Goal: Find specific page/section: Find specific page/section

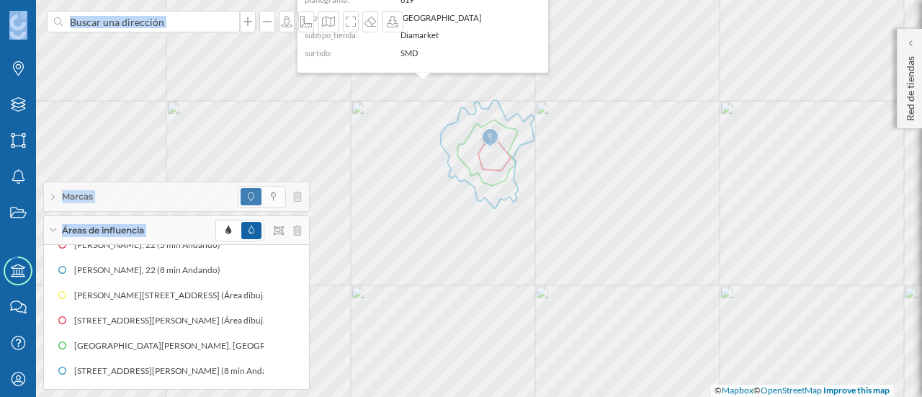
scroll to position [140, 0]
drag, startPoint x: 400, startPoint y: 45, endPoint x: 385, endPoint y: -71, distance: 117.7
click at [385, 0] on html "Marcas Capas Áreas Notificaciones Estados Academy Contacta con nosotros Centro …" at bounding box center [461, 198] width 922 height 397
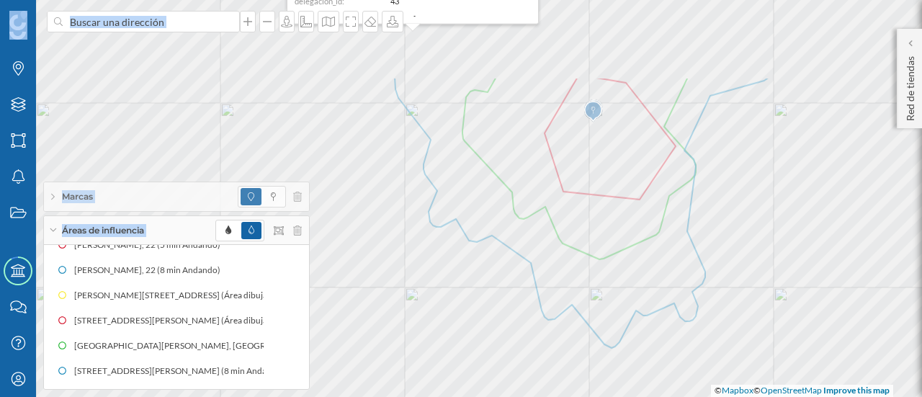
click at [245, 332] on div "Marcas Capas Áreas Notificaciones Estados Academy Contacta con nosotros Centro …" at bounding box center [461, 198] width 922 height 397
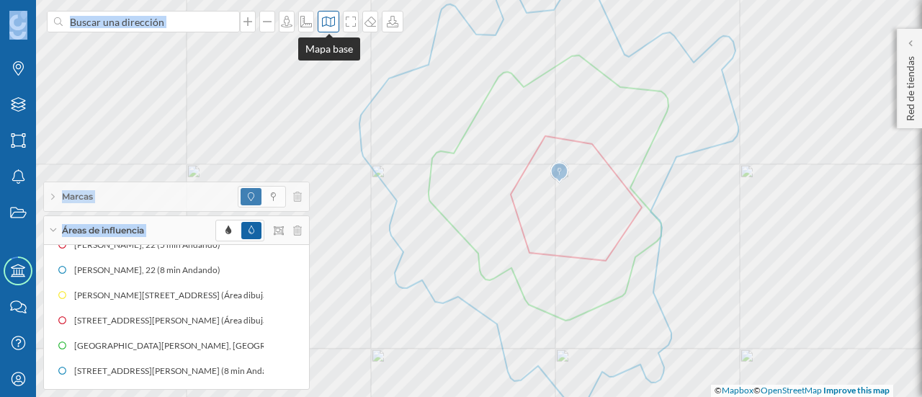
click at [328, 30] on div at bounding box center [329, 22] width 22 height 22
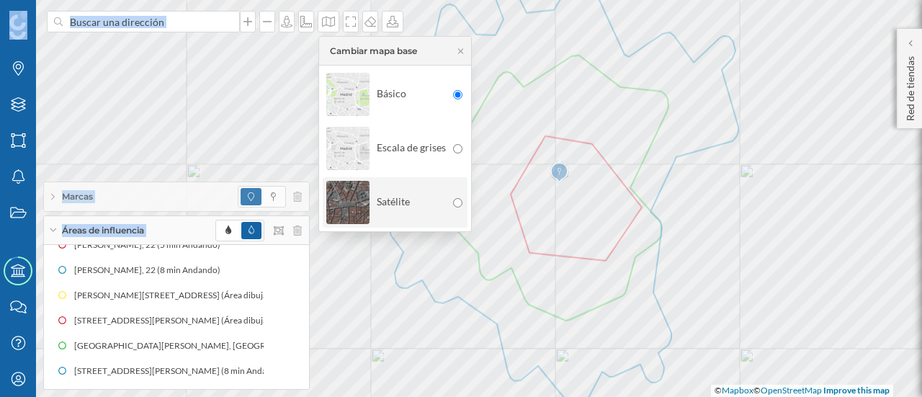
click at [390, 218] on div "Satélite" at bounding box center [386, 202] width 120 height 50
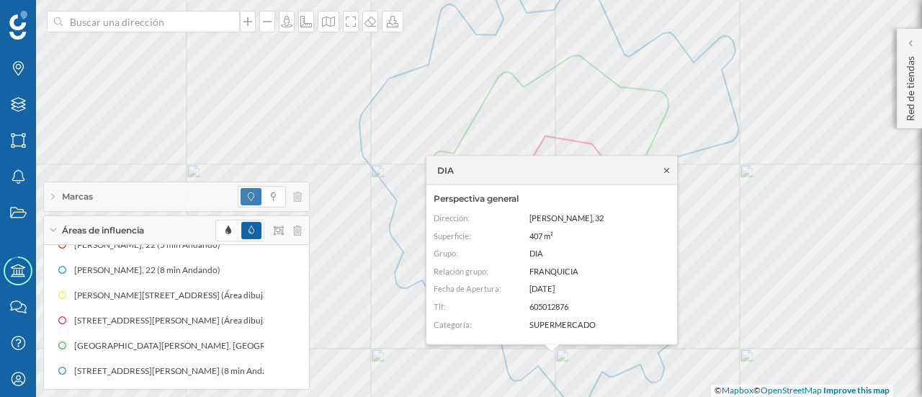
click at [665, 171] on icon at bounding box center [666, 170] width 11 height 9
click at [662, 169] on icon at bounding box center [666, 170] width 11 height 9
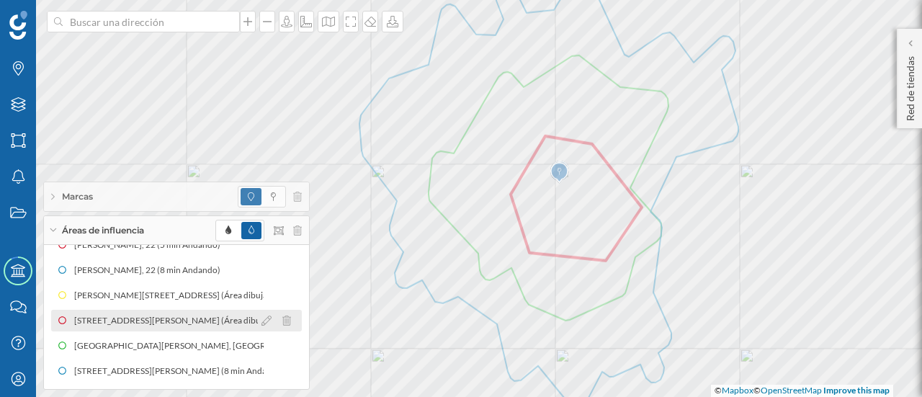
click at [165, 313] on div "[STREET_ADDRESS][PERSON_NAME] (Área dibujada)" at bounding box center [159, 320] width 212 height 14
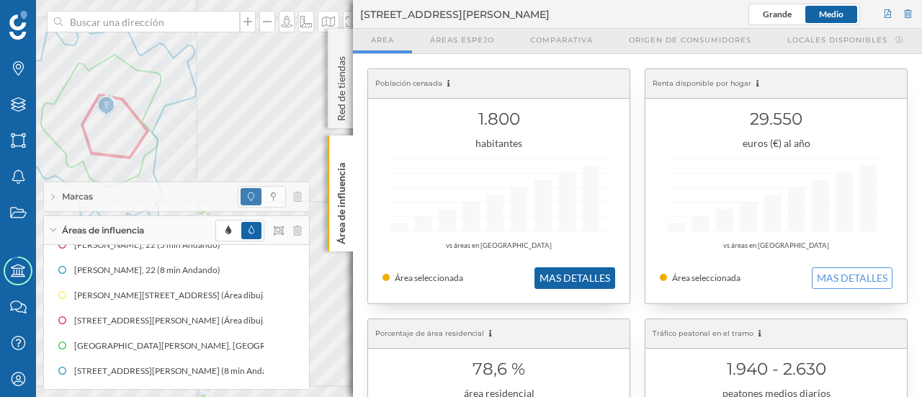
click at [562, 274] on button "MAS DETALLES" at bounding box center [574, 278] width 81 height 22
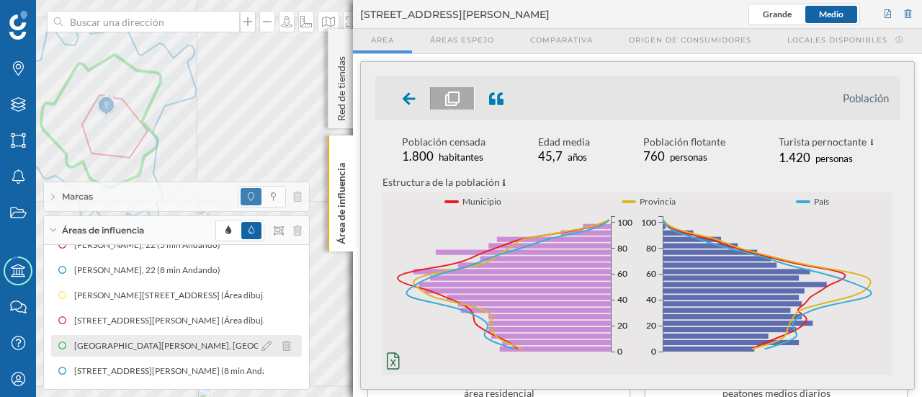
click at [223, 337] on div "[GEOGRAPHIC_DATA][PERSON_NAME][PERSON_NAME], [GEOGRAPHIC_DATA] (5 min Andando) …" at bounding box center [176, 346] width 251 height 22
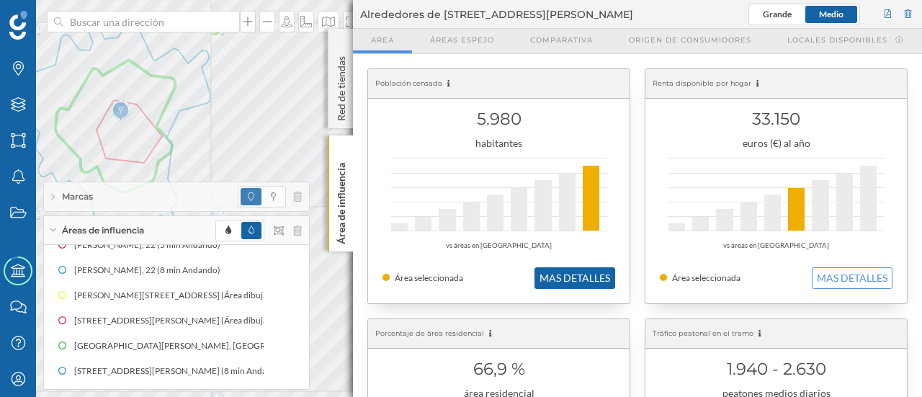
click at [565, 274] on button "MAS DETALLES" at bounding box center [574, 278] width 81 height 22
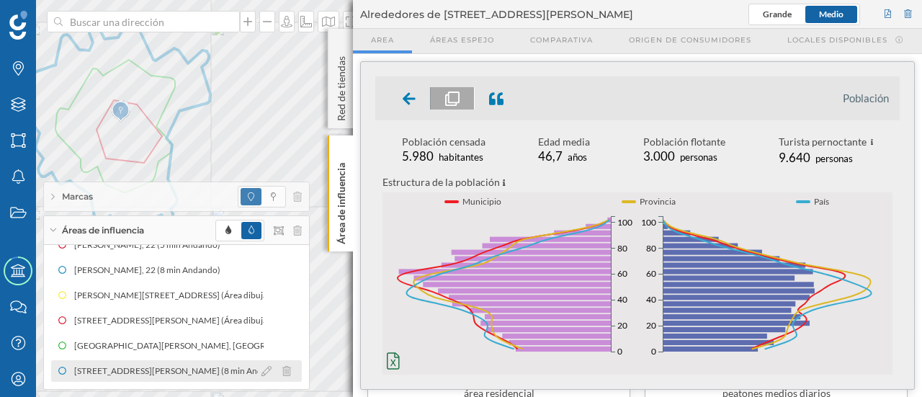
drag, startPoint x: 130, startPoint y: 372, endPoint x: 169, endPoint y: 361, distance: 40.6
click at [130, 372] on div "[STREET_ADDRESS][PERSON_NAME] (8 min Andando)" at bounding box center [182, 371] width 218 height 14
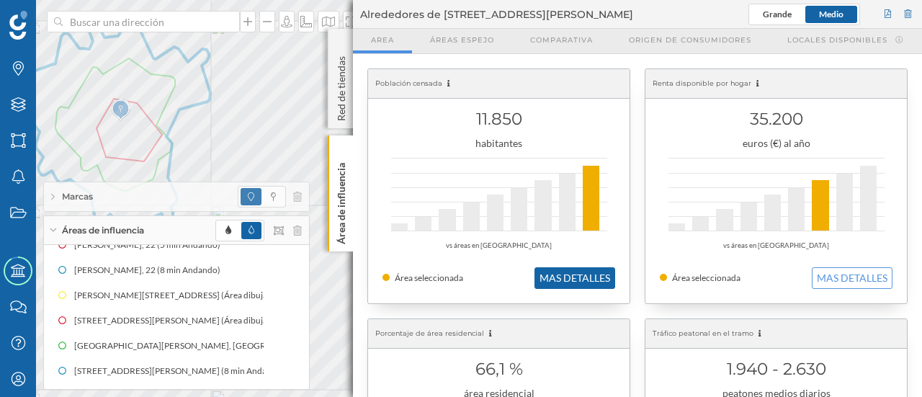
click at [562, 274] on button "MAS DETALLES" at bounding box center [574, 278] width 81 height 22
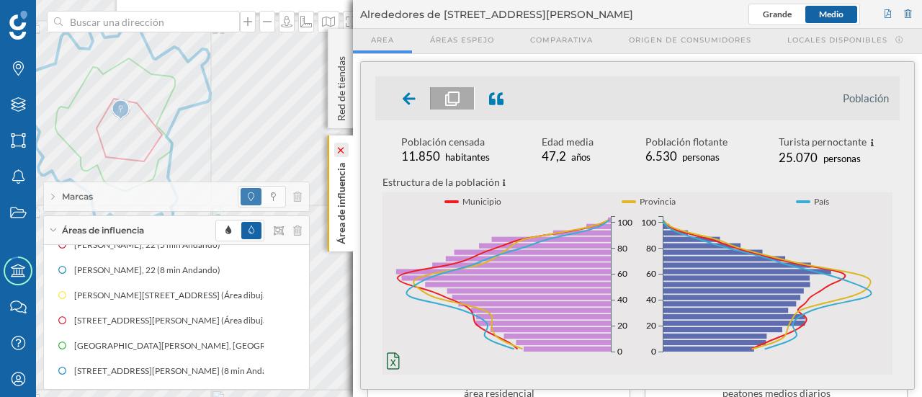
click at [341, 153] on icon at bounding box center [341, 150] width 14 height 14
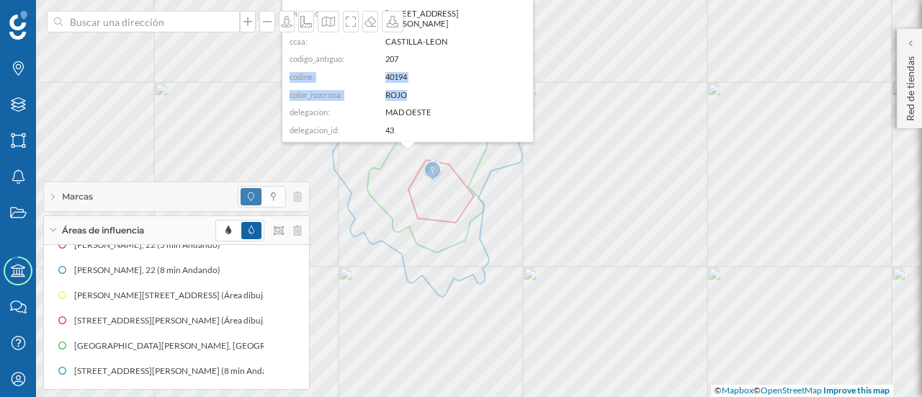
drag, startPoint x: 526, startPoint y: 44, endPoint x: 523, endPoint y: 81, distance: 36.8
click at [523, 81] on dl "ID: 9411 Dirección: CL [PERSON_NAME] 28 ccaa: CASTILLA-[PERSON_NAME]: 207 codin…" at bounding box center [408, 63] width 236 height 144
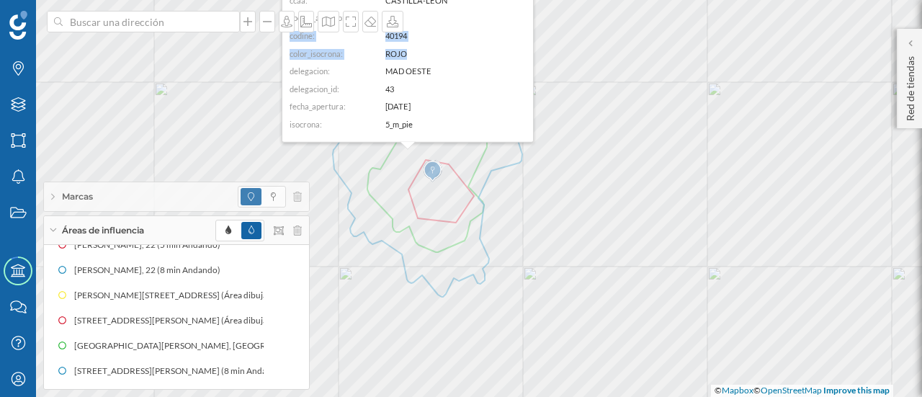
scroll to position [0, 0]
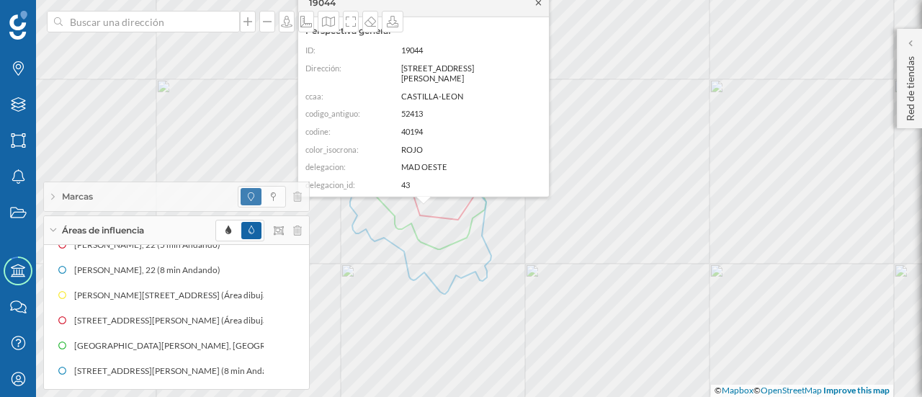
click at [539, 3] on icon at bounding box center [538, 2] width 5 height 5
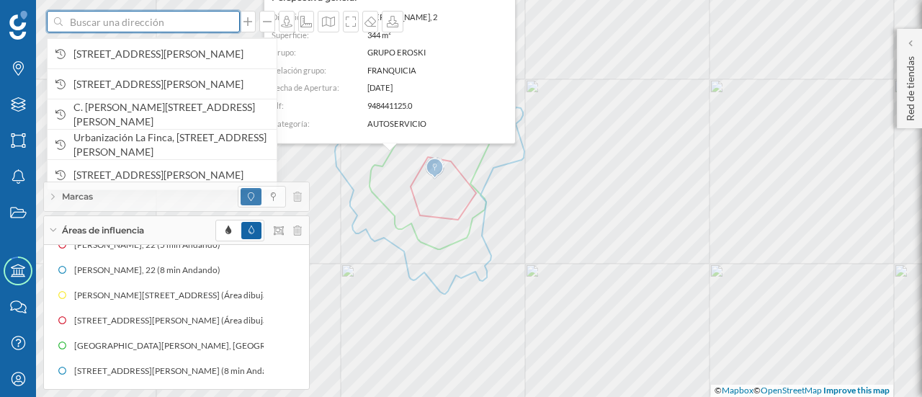
click at [100, 30] on input at bounding box center [143, 22] width 161 height 22
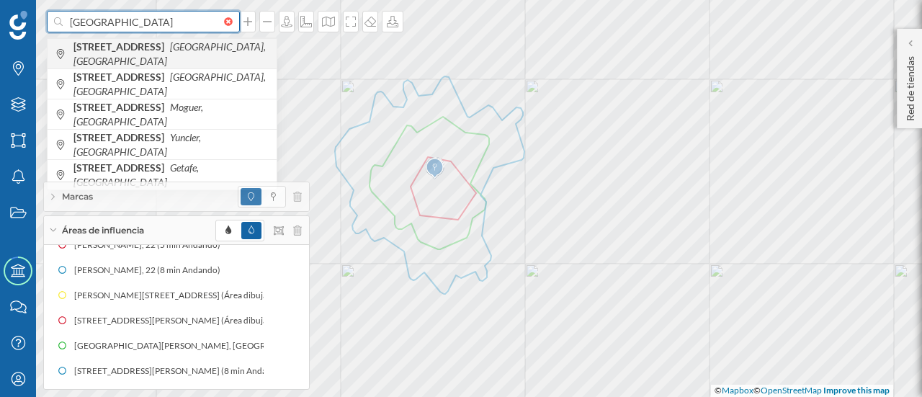
type input "[GEOGRAPHIC_DATA]"
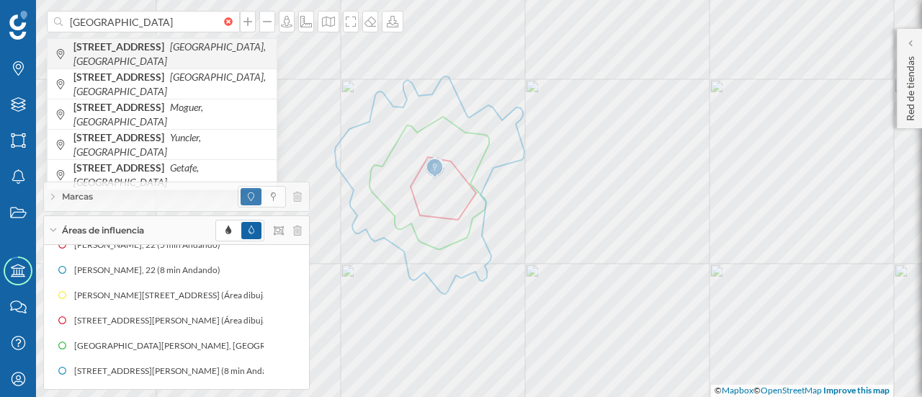
click at [128, 57] on icon "[GEOGRAPHIC_DATA], [GEOGRAPHIC_DATA]" at bounding box center [169, 53] width 192 height 27
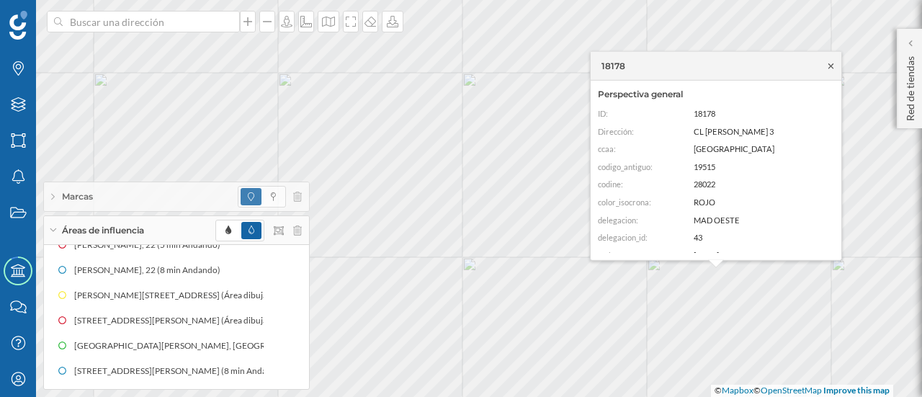
click at [833, 70] on icon at bounding box center [830, 65] width 11 height 9
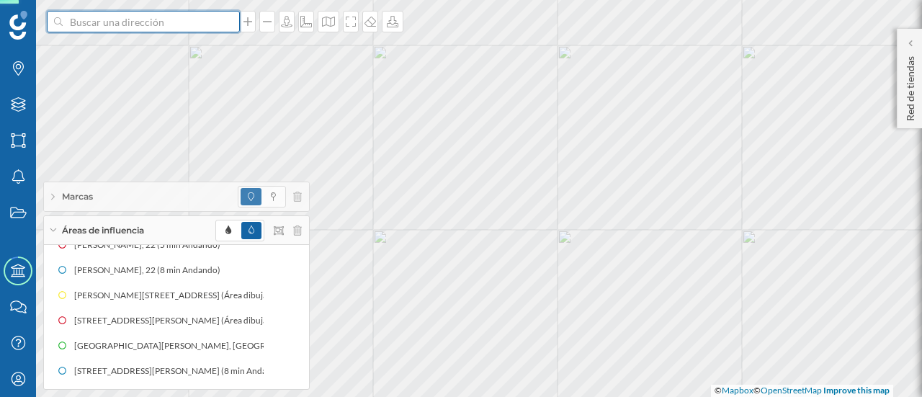
click at [115, 19] on input at bounding box center [143, 22] width 161 height 22
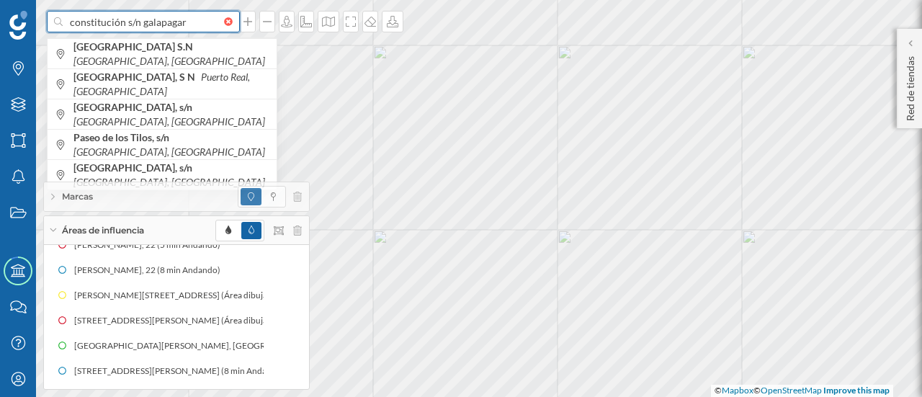
drag, startPoint x: 189, startPoint y: 25, endPoint x: 30, endPoint y: 35, distance: 158.7
click at [30, 35] on div "constitución s/n galapagar [GEOGRAPHIC_DATA], [GEOGRAPHIC_DATA] [GEOGRAPHIC_DAT…" at bounding box center [461, 198] width 922 height 397
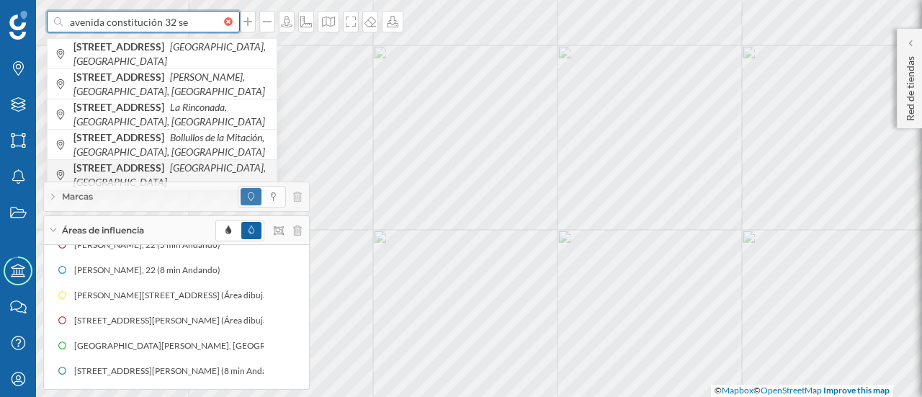
type input "avenida constitución 32 se"
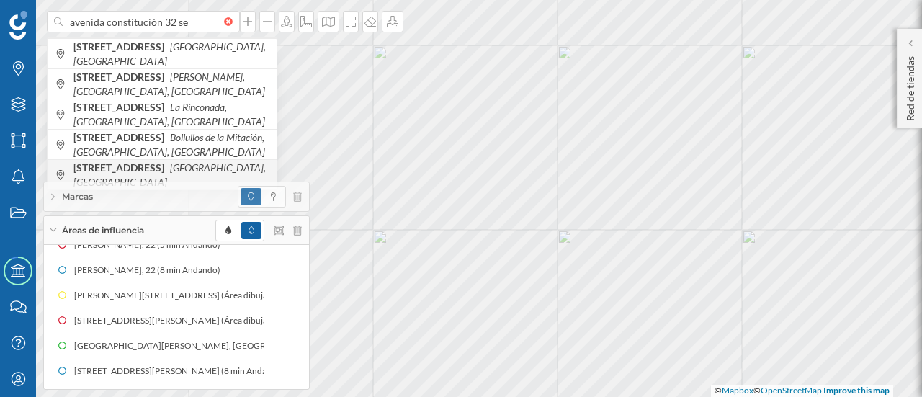
click at [168, 174] on b "[STREET_ADDRESS]" at bounding box center [120, 167] width 94 height 12
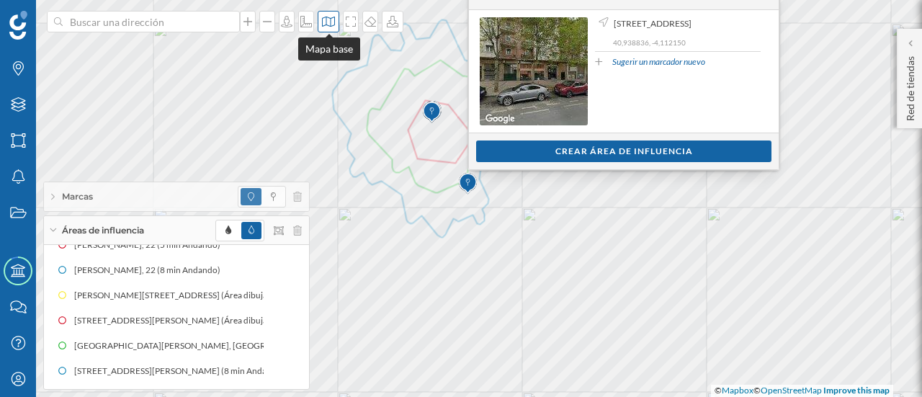
click at [334, 23] on icon at bounding box center [328, 22] width 14 height 12
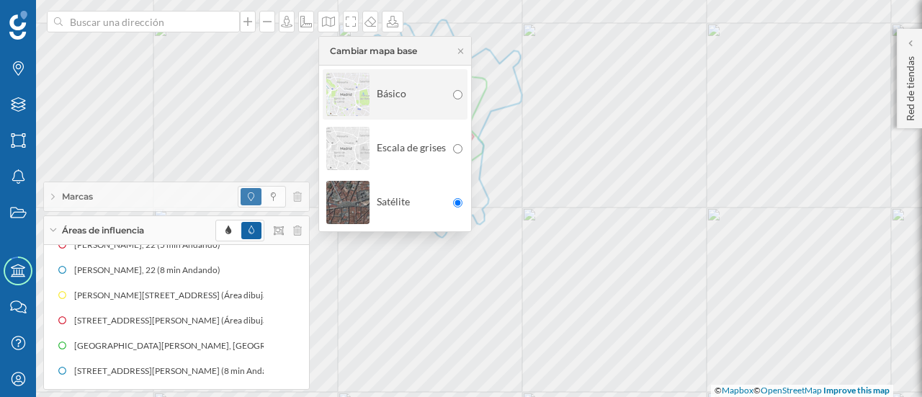
click at [383, 107] on div "Básico" at bounding box center [386, 94] width 120 height 50
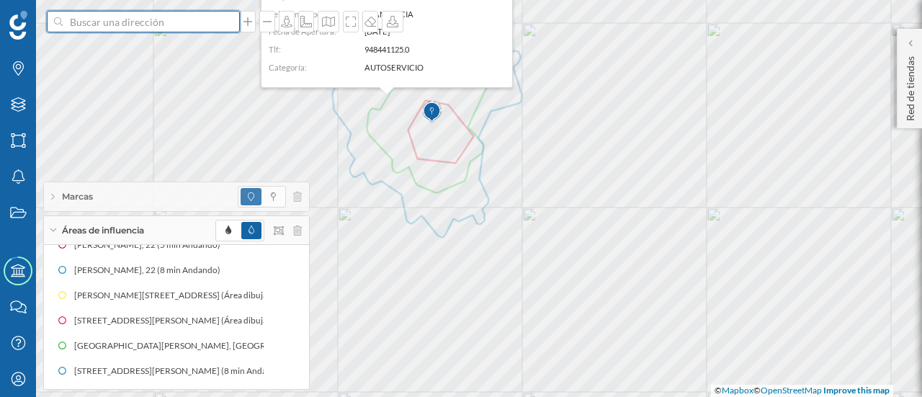
click at [140, 23] on input at bounding box center [143, 22] width 161 height 22
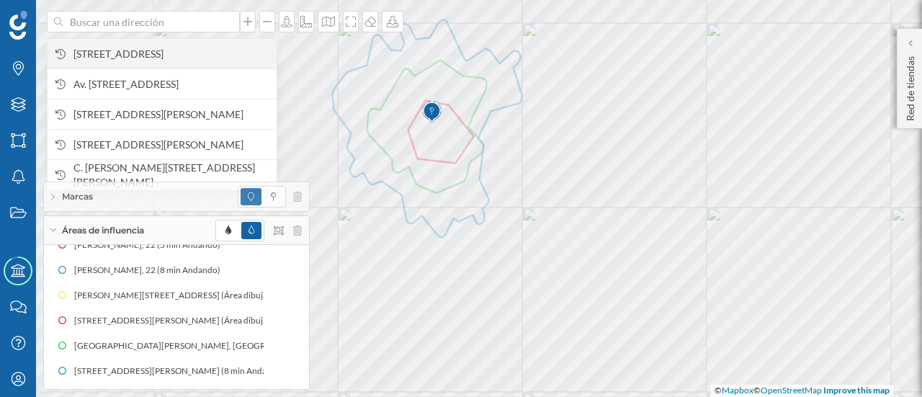
click at [134, 56] on span "[STREET_ADDRESS]" at bounding box center [171, 54] width 196 height 14
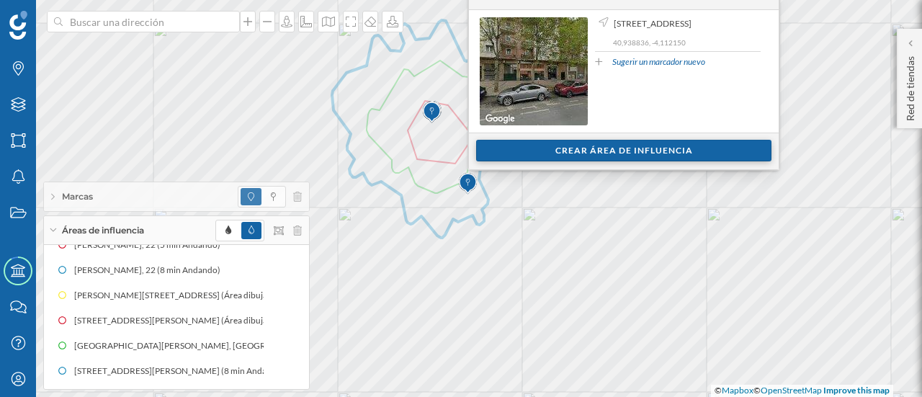
click at [504, 151] on div "Crear área de influencia" at bounding box center [623, 151] width 295 height 22
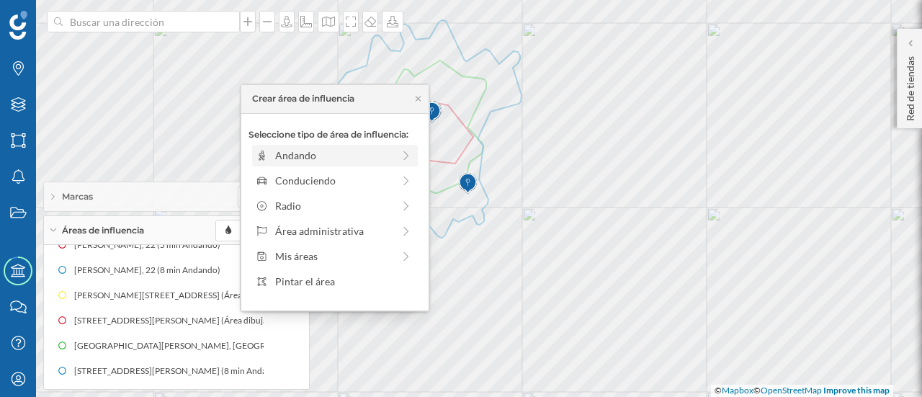
click at [346, 151] on div "Andando" at bounding box center [333, 155] width 117 height 15
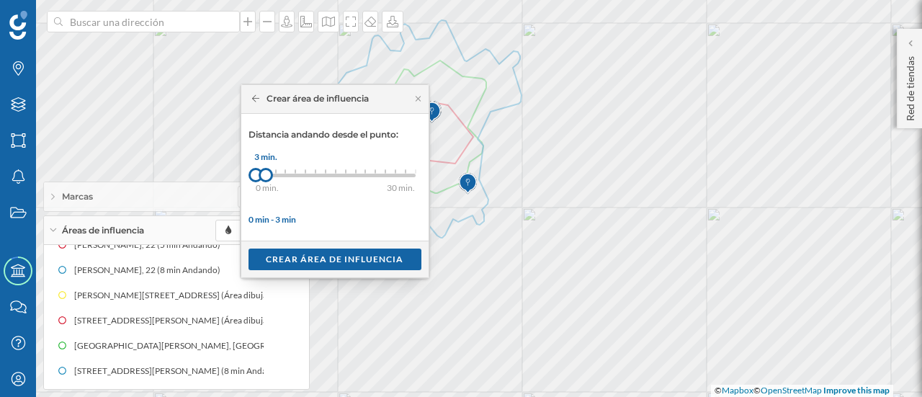
click at [266, 177] on div at bounding box center [266, 175] width 14 height 14
click at [296, 258] on div "Crear área de influencia" at bounding box center [334, 259] width 173 height 22
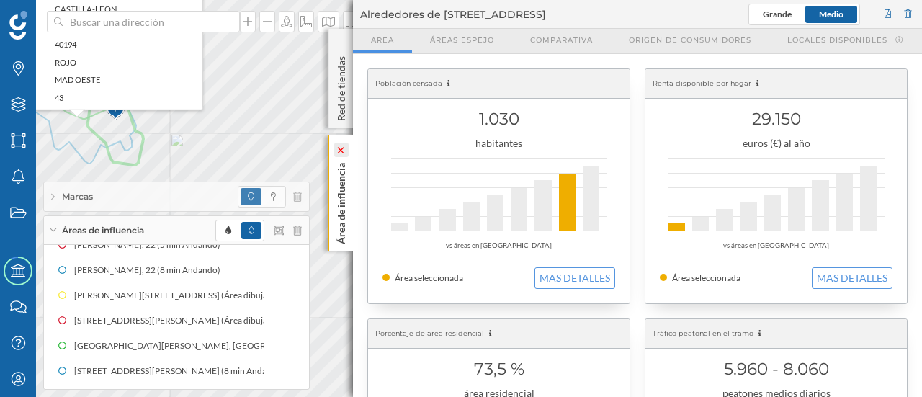
click at [343, 153] on icon at bounding box center [341, 150] width 14 height 14
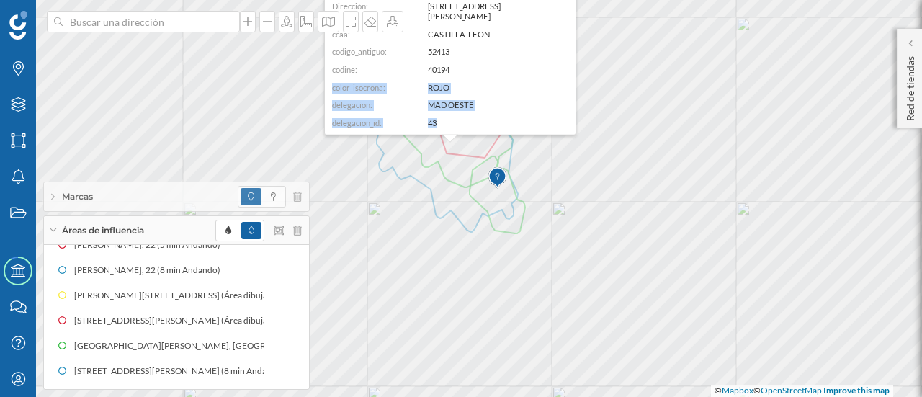
drag, startPoint x: 497, startPoint y: 64, endPoint x: 496, endPoint y: 115, distance: 50.4
click at [496, 115] on dl "ID: 19044 Dirección: [STREET_ADDRESS][PERSON_NAME] ccaa: CASTILLA-[PERSON_NAME]…" at bounding box center [450, 55] width 236 height 144
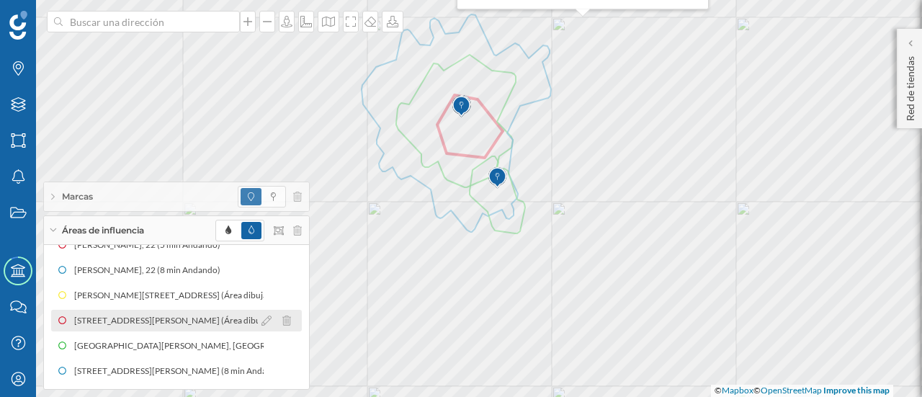
scroll to position [94, 0]
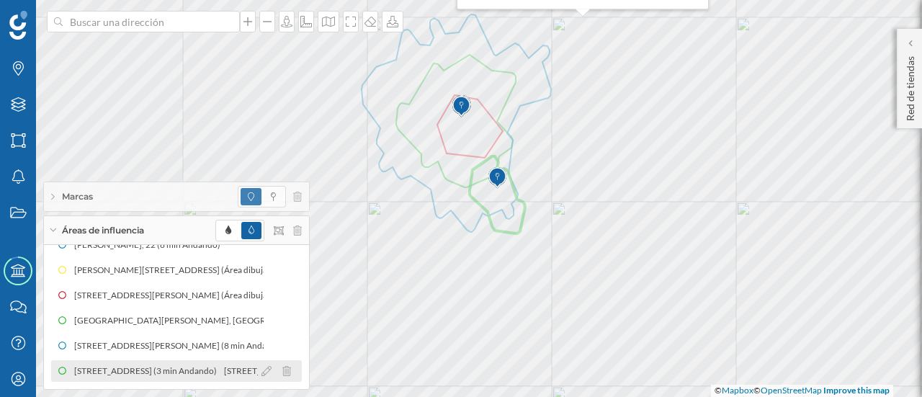
click at [169, 375] on div "[STREET_ADDRESS] (3 min Andando)" at bounding box center [148, 371] width 150 height 14
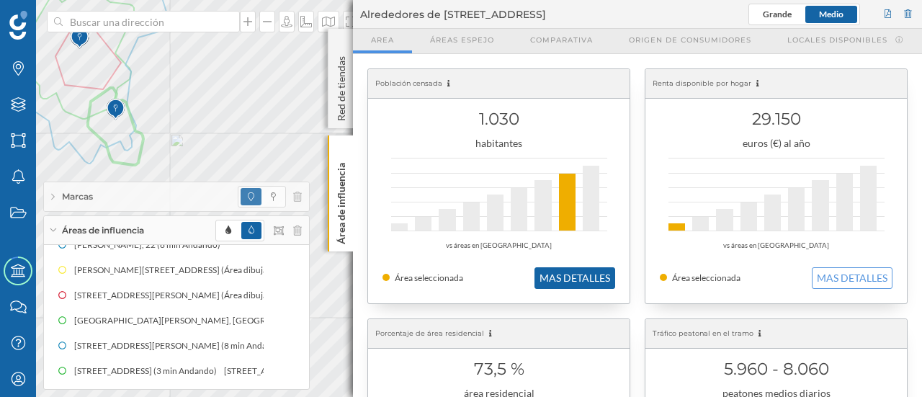
click at [550, 274] on button "MAS DETALLES" at bounding box center [574, 278] width 81 height 22
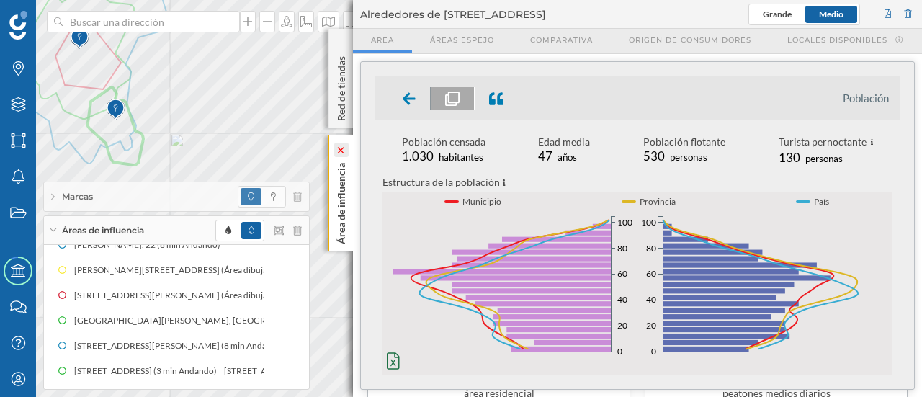
click at [345, 156] on icon at bounding box center [341, 150] width 14 height 14
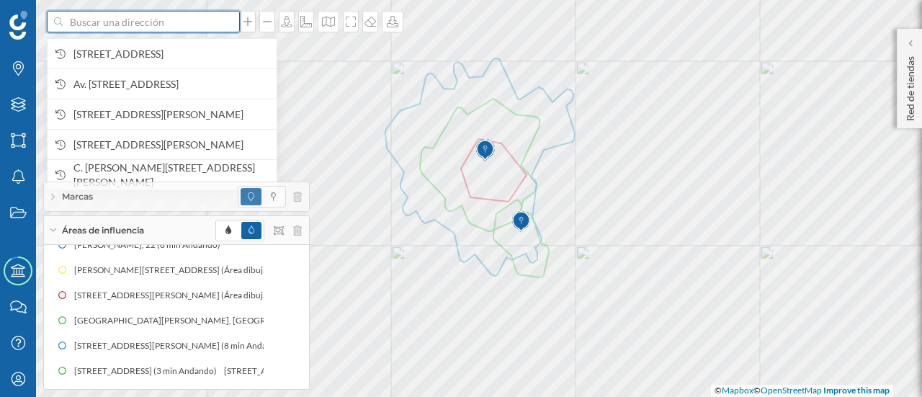
click at [145, 18] on input at bounding box center [143, 22] width 161 height 22
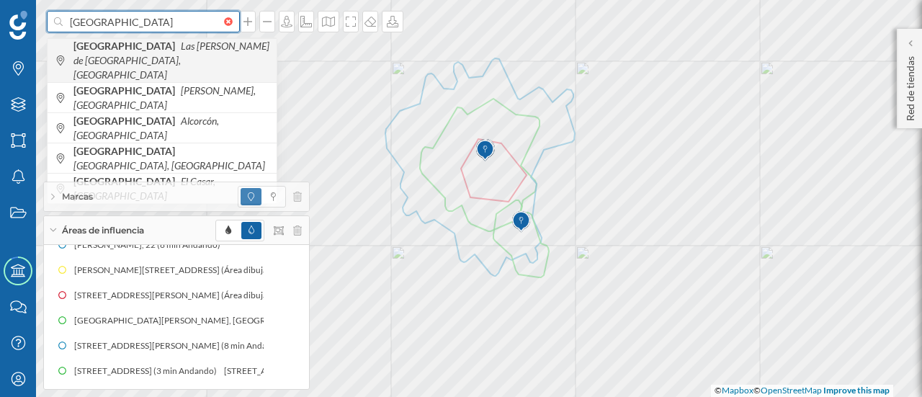
type input "[GEOGRAPHIC_DATA]"
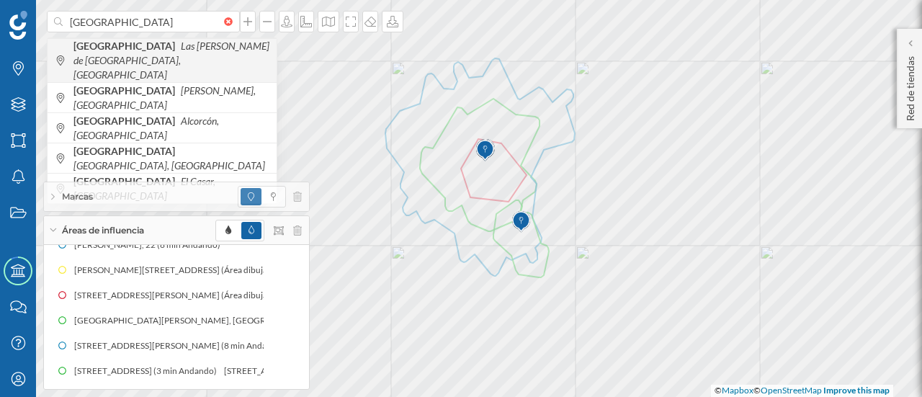
click at [148, 61] on span "[GEOGRAPHIC_DATA] [GEOGRAPHIC_DATA][PERSON_NAME] de [GEOGRAPHIC_DATA], [GEOGRAP…" at bounding box center [171, 60] width 196 height 43
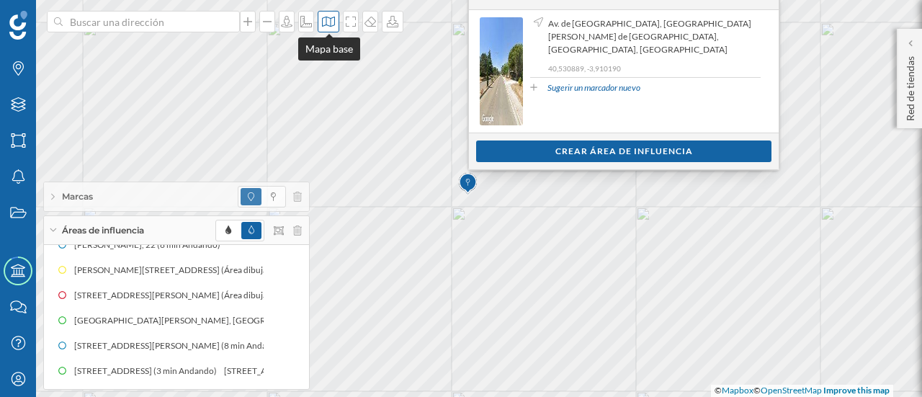
click at [325, 18] on icon at bounding box center [328, 22] width 14 height 12
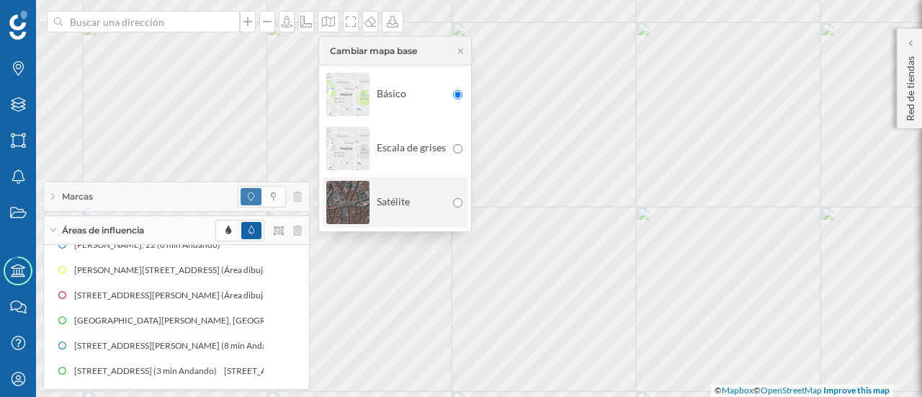
click at [363, 198] on img at bounding box center [347, 202] width 43 height 50
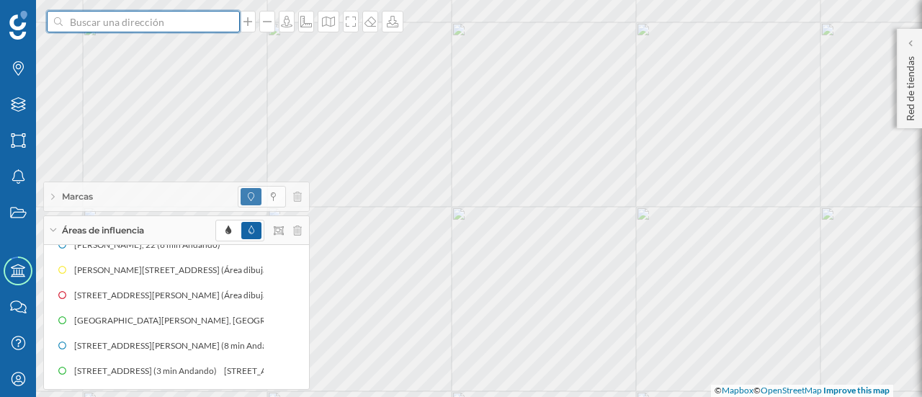
click at [119, 28] on input at bounding box center [143, 22] width 161 height 22
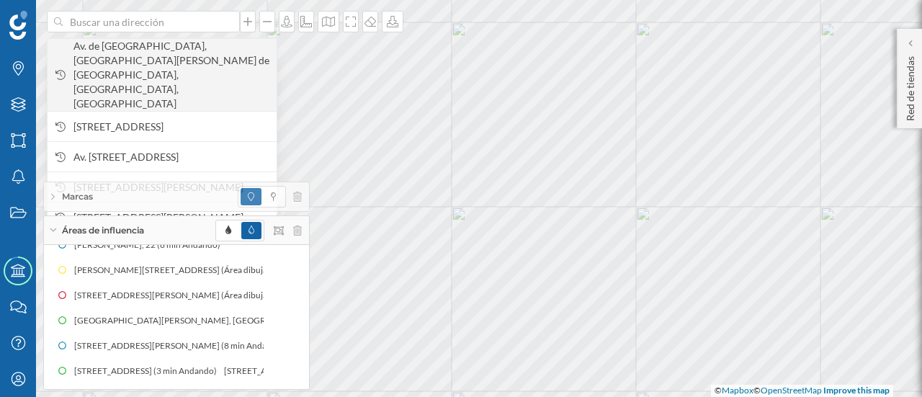
click at [134, 52] on span "Av. de [GEOGRAPHIC_DATA], [GEOGRAPHIC_DATA][PERSON_NAME] de [GEOGRAPHIC_DATA], …" at bounding box center [171, 75] width 196 height 72
